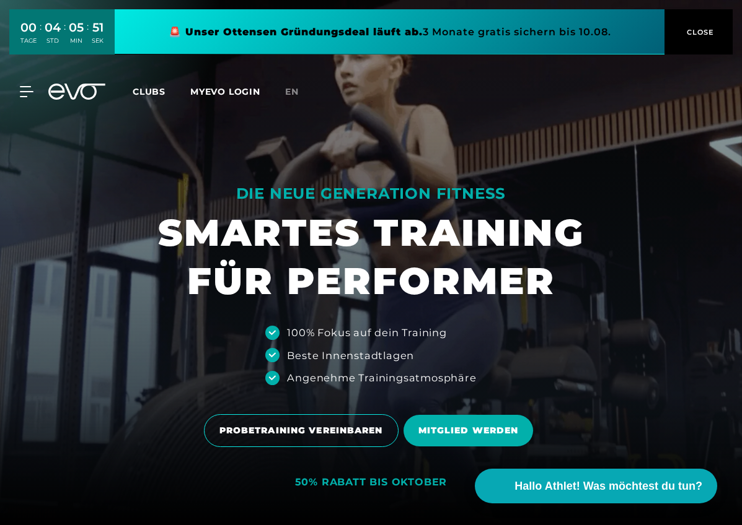
click at [167, 92] on link "Clubs" at bounding box center [162, 91] width 58 height 12
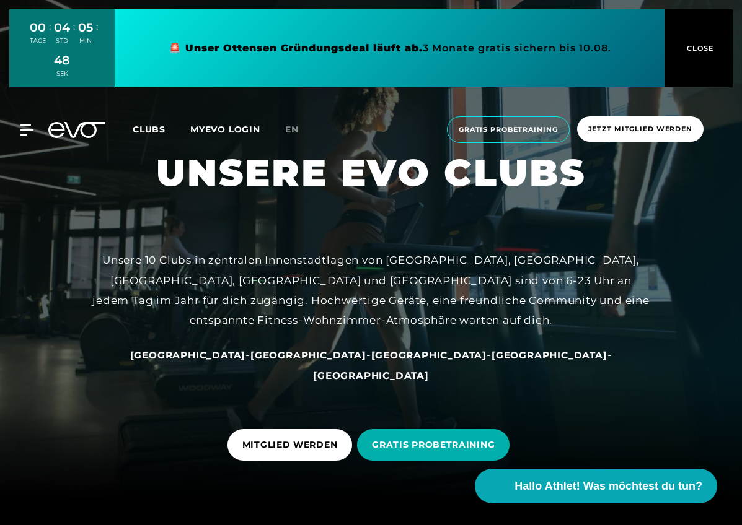
scroll to position [31, 0]
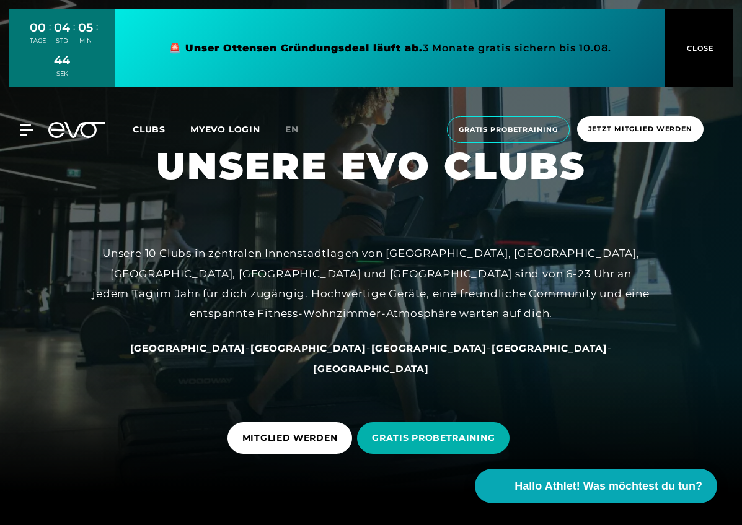
click at [217, 354] on span "[GEOGRAPHIC_DATA]" at bounding box center [188, 349] width 116 height 12
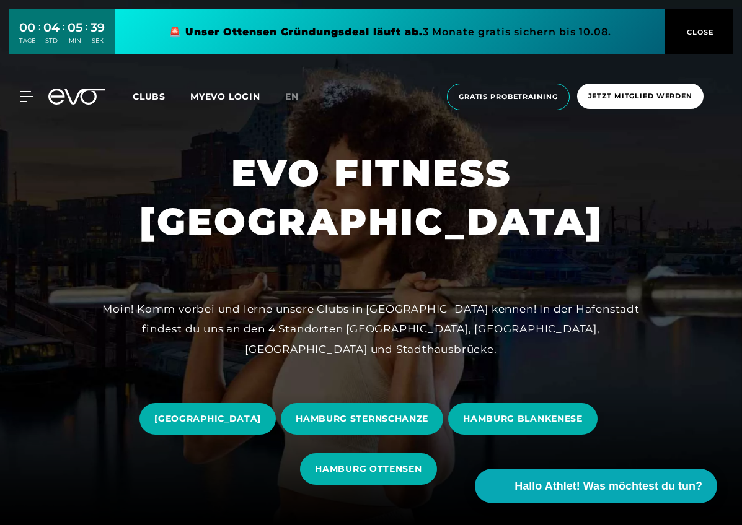
click at [217, 372] on div at bounding box center [371, 262] width 742 height 525
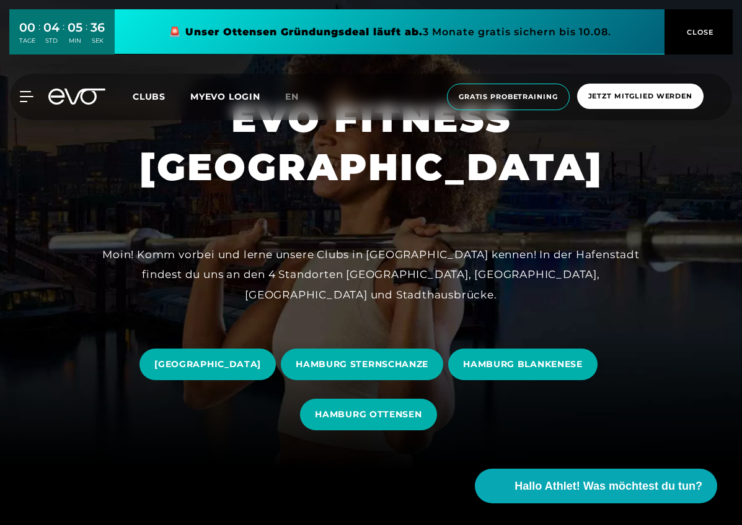
scroll to position [63, 0]
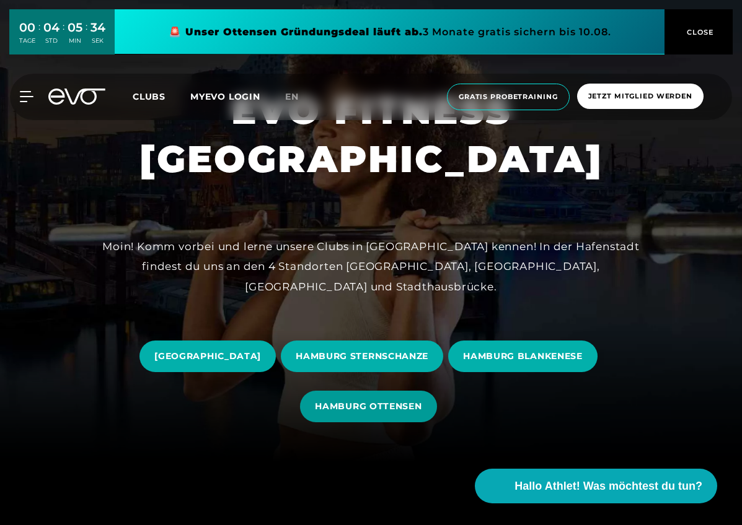
click at [370, 414] on span "HAMBURG OTTENSEN" at bounding box center [368, 407] width 136 height 32
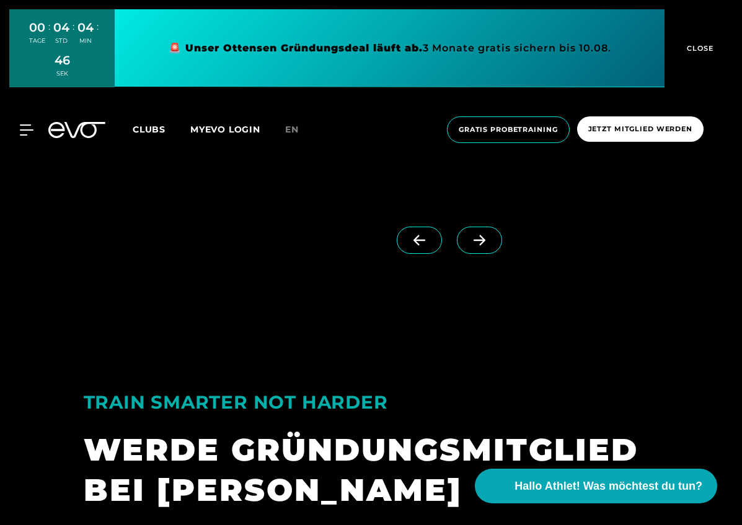
scroll to position [2311, 0]
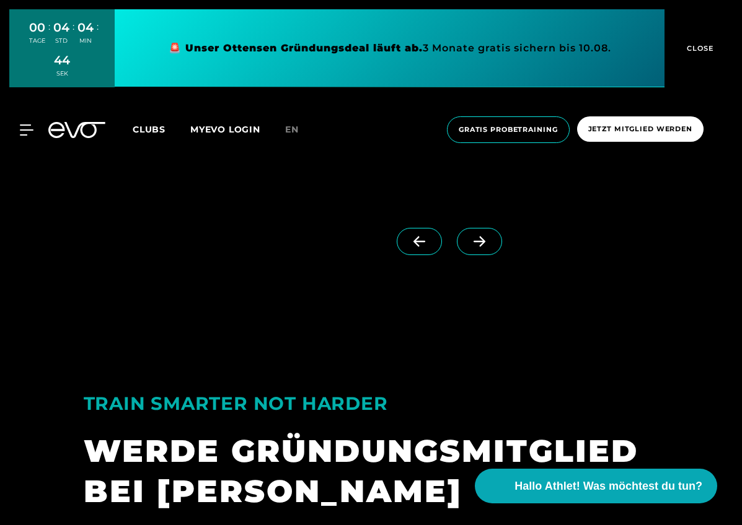
click at [486, 243] on icon at bounding box center [479, 241] width 22 height 11
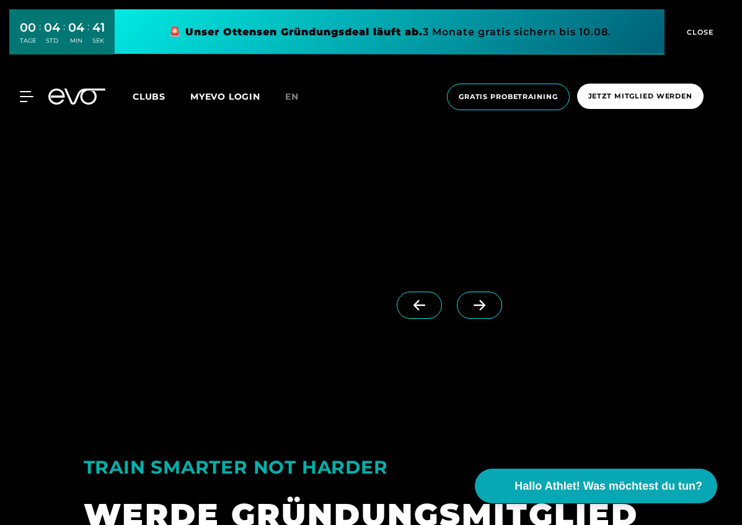
scroll to position [2238, 0]
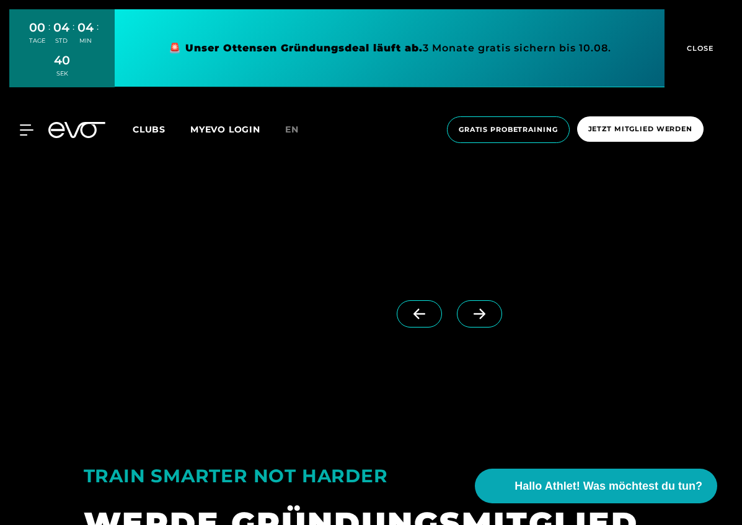
click at [488, 309] on icon at bounding box center [479, 313] width 22 height 11
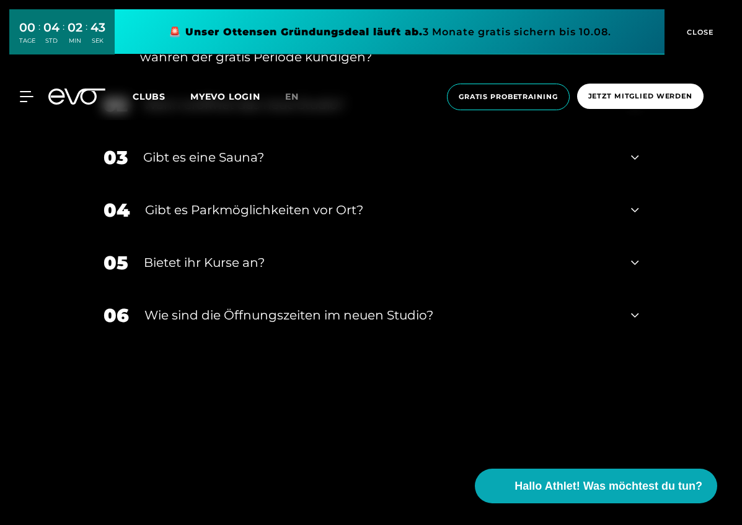
scroll to position [4473, 0]
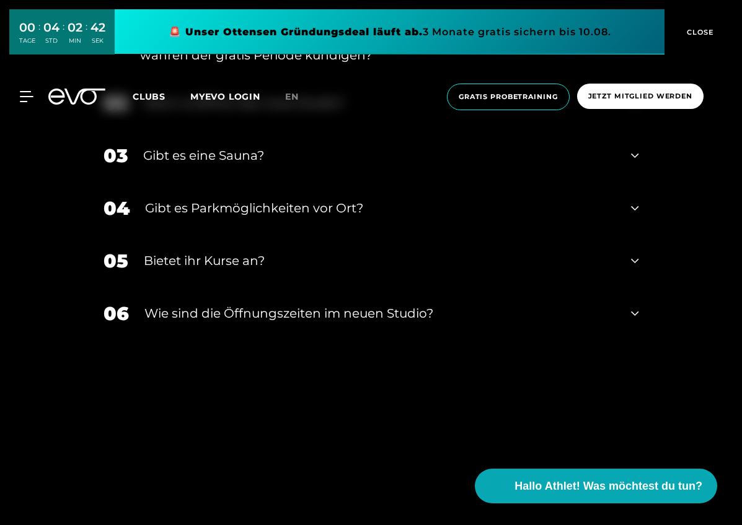
click at [634, 253] on icon at bounding box center [634, 260] width 7 height 15
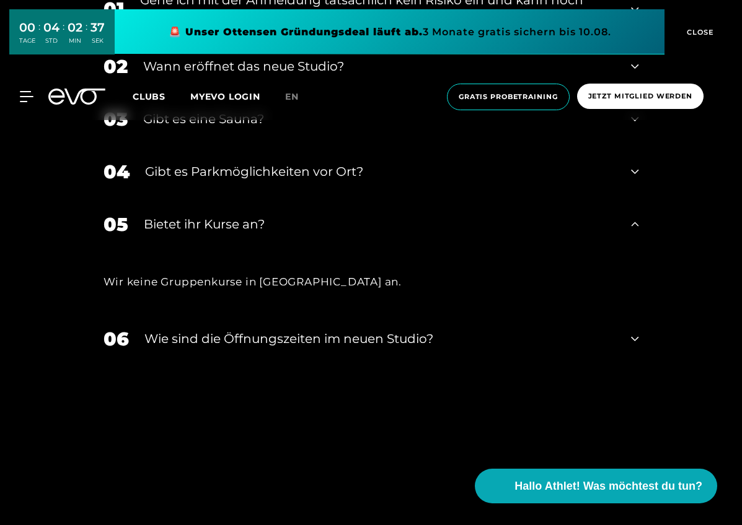
scroll to position [4510, 0]
click at [639, 335] on div "06 ​Wie sind die Öffnungszeiten im neuen Studio?" at bounding box center [371, 338] width 560 height 53
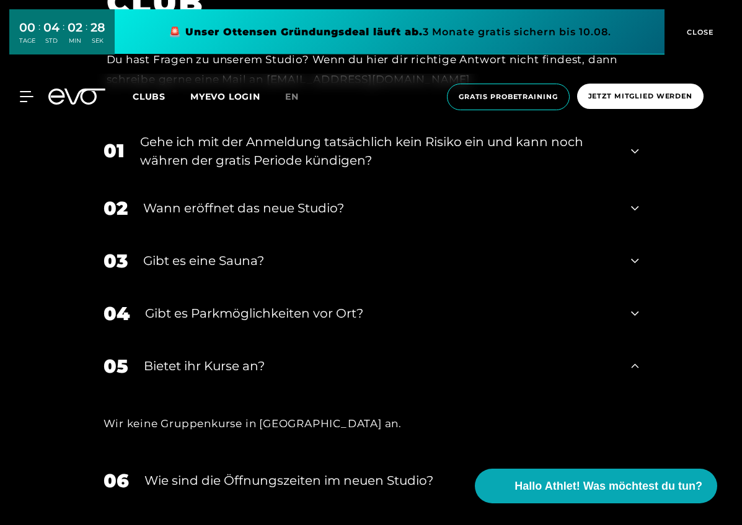
scroll to position [4361, 0]
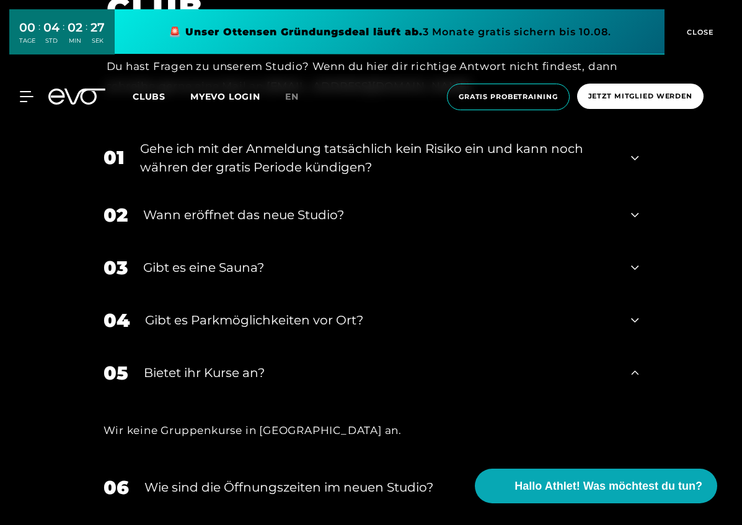
click at [635, 320] on icon at bounding box center [634, 320] width 7 height 15
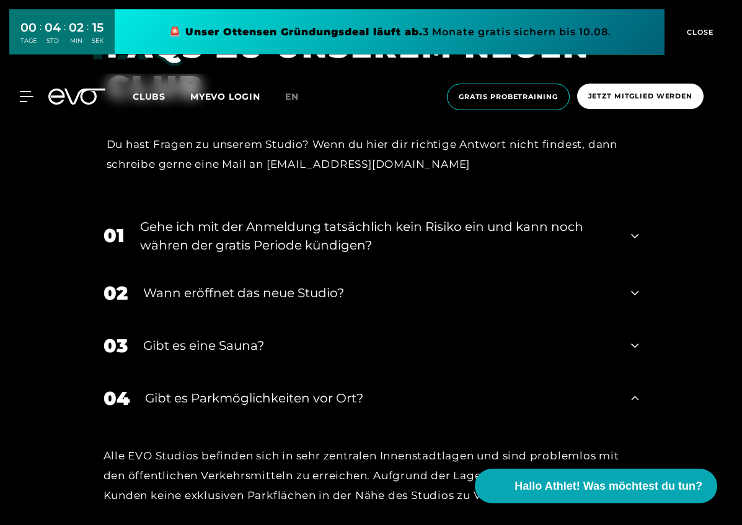
scroll to position [4280, 0]
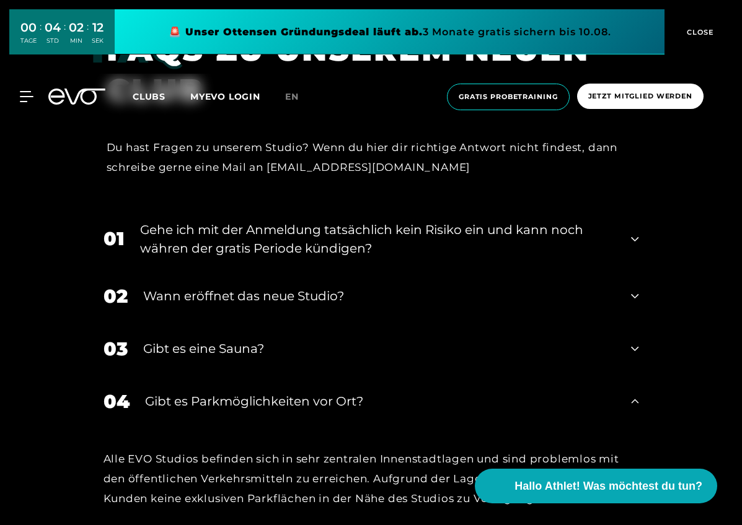
click at [636, 296] on icon at bounding box center [634, 296] width 7 height 15
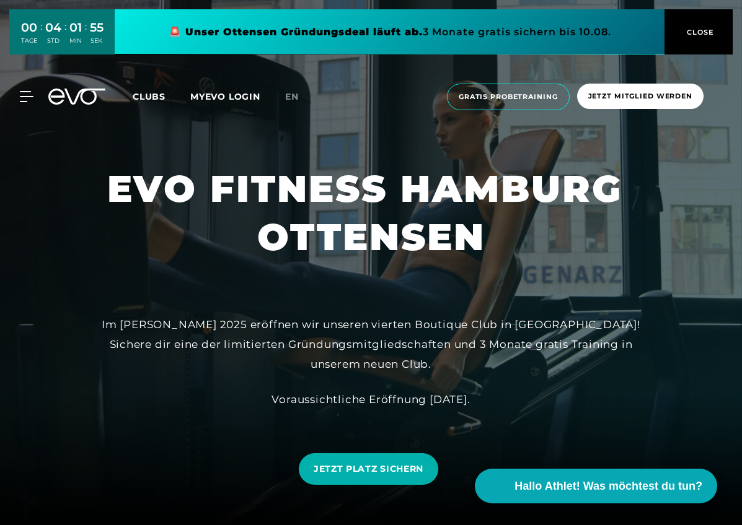
scroll to position [0, 0]
click at [134, 94] on span "Clubs" at bounding box center [149, 96] width 33 height 11
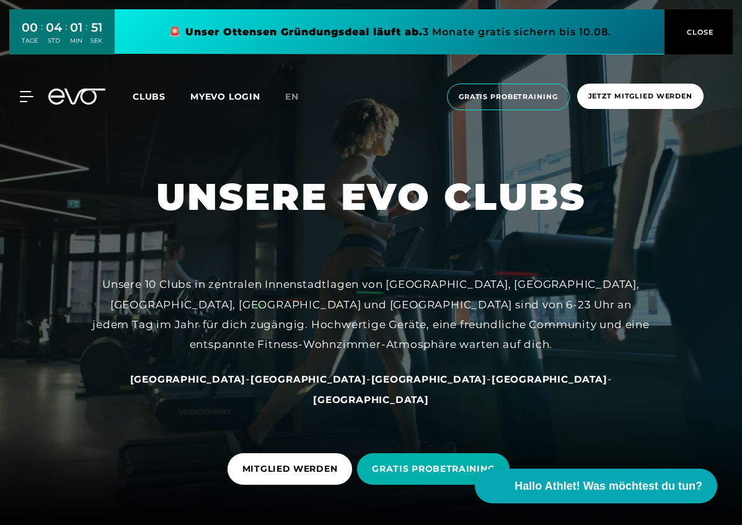
click at [226, 385] on span "[GEOGRAPHIC_DATA]" at bounding box center [188, 380] width 116 height 12
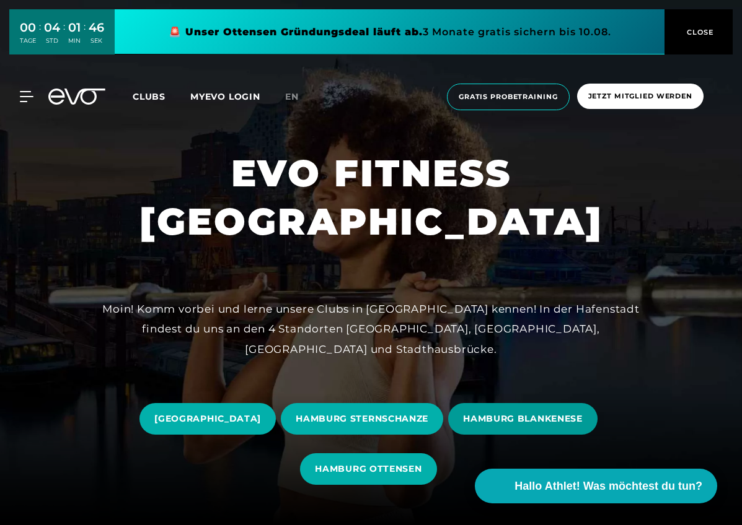
click at [528, 413] on span "HAMBURG BLANKENESE" at bounding box center [523, 419] width 120 height 13
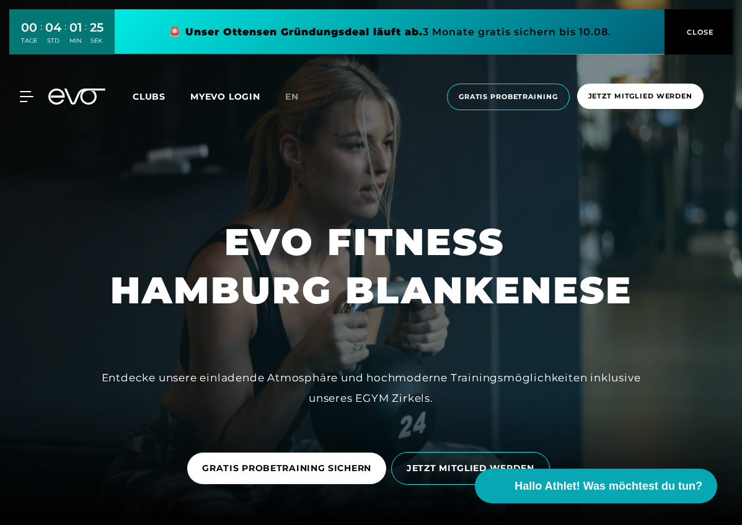
click at [144, 91] on span "Clubs" at bounding box center [149, 96] width 33 height 11
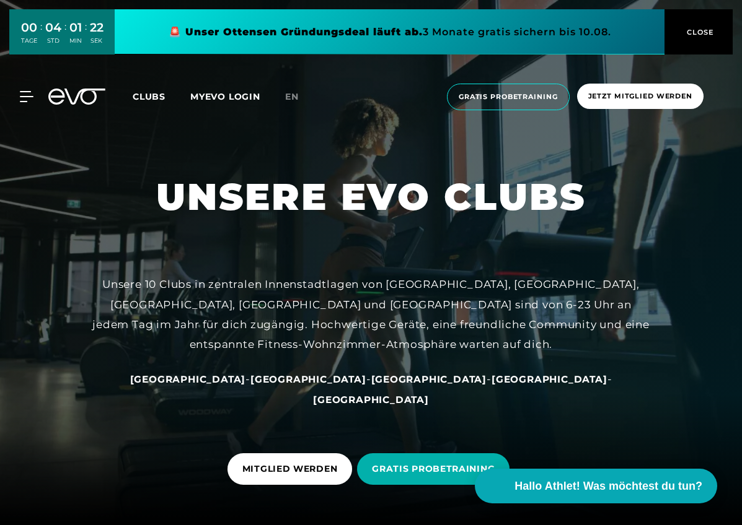
click at [224, 385] on span "[GEOGRAPHIC_DATA]" at bounding box center [188, 380] width 116 height 12
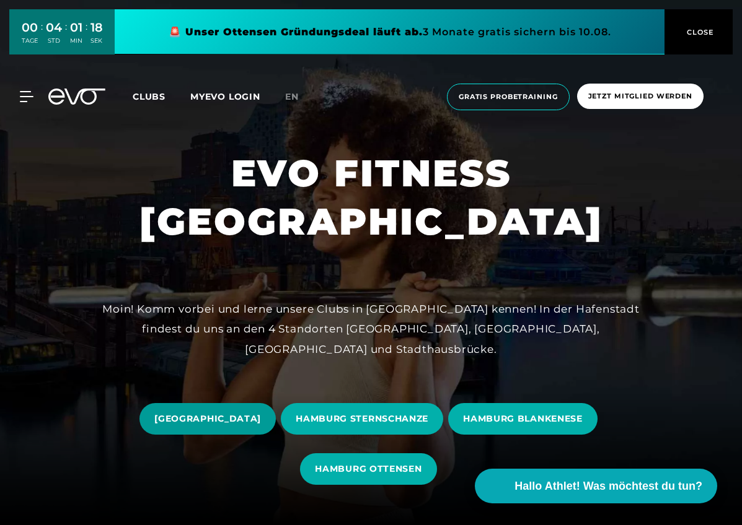
click at [227, 417] on span "[GEOGRAPHIC_DATA]" at bounding box center [207, 419] width 107 height 13
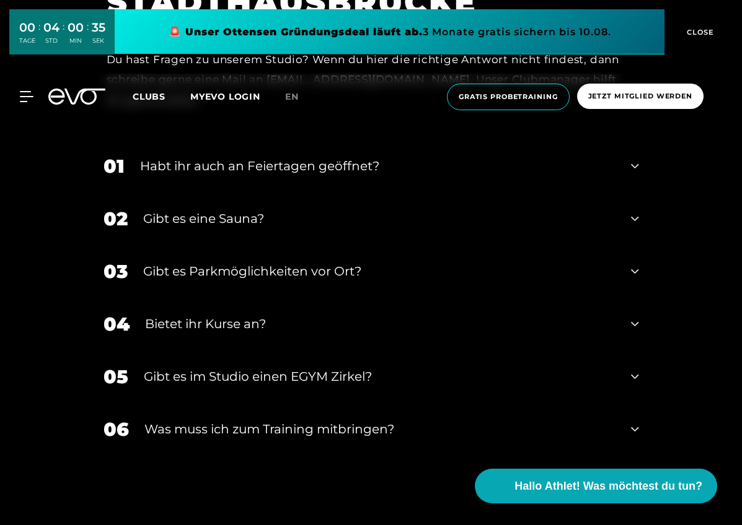
scroll to position [4457, 0]
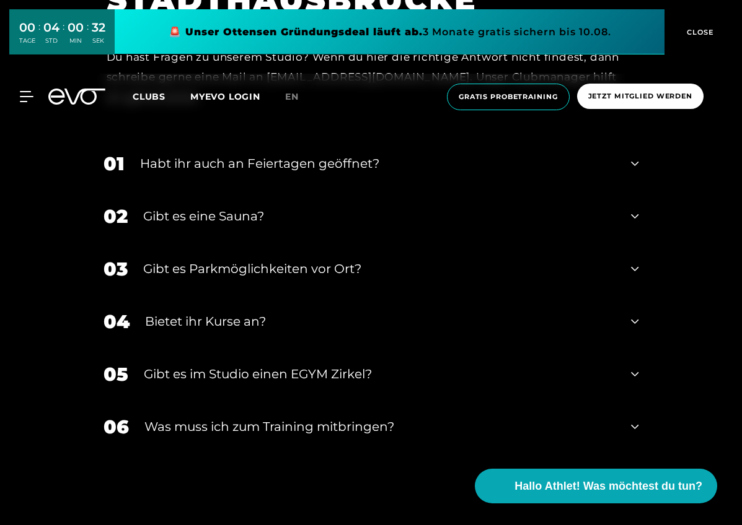
click at [633, 372] on icon at bounding box center [634, 374] width 7 height 4
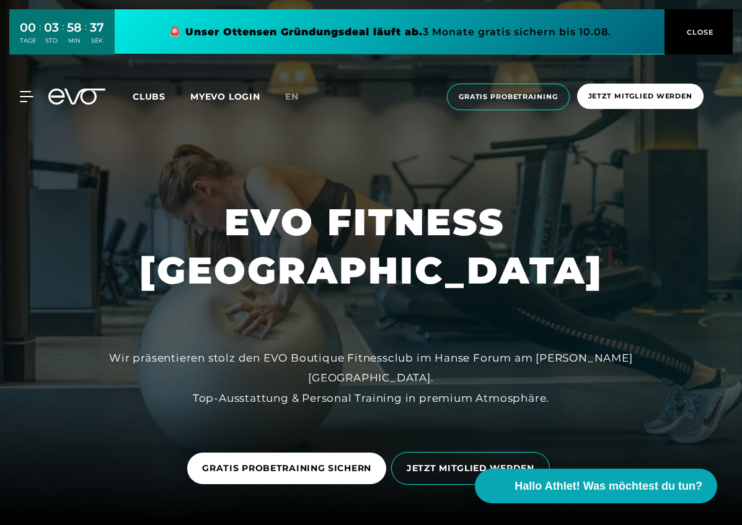
scroll to position [0, 0]
